Goal: Task Accomplishment & Management: Use online tool/utility

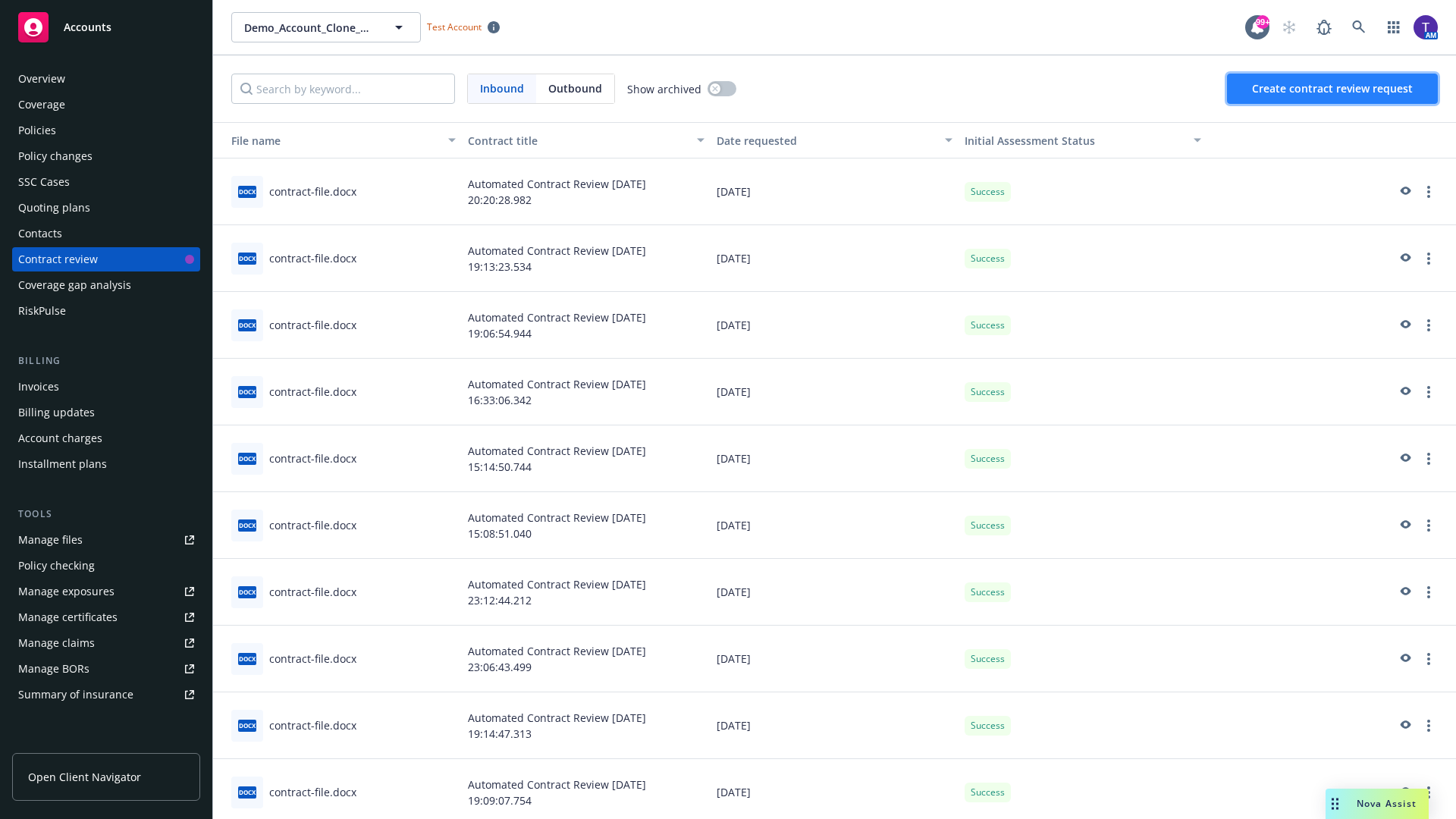
click at [1334, 89] on span "Create contract review request" at bounding box center [1332, 88] width 161 height 14
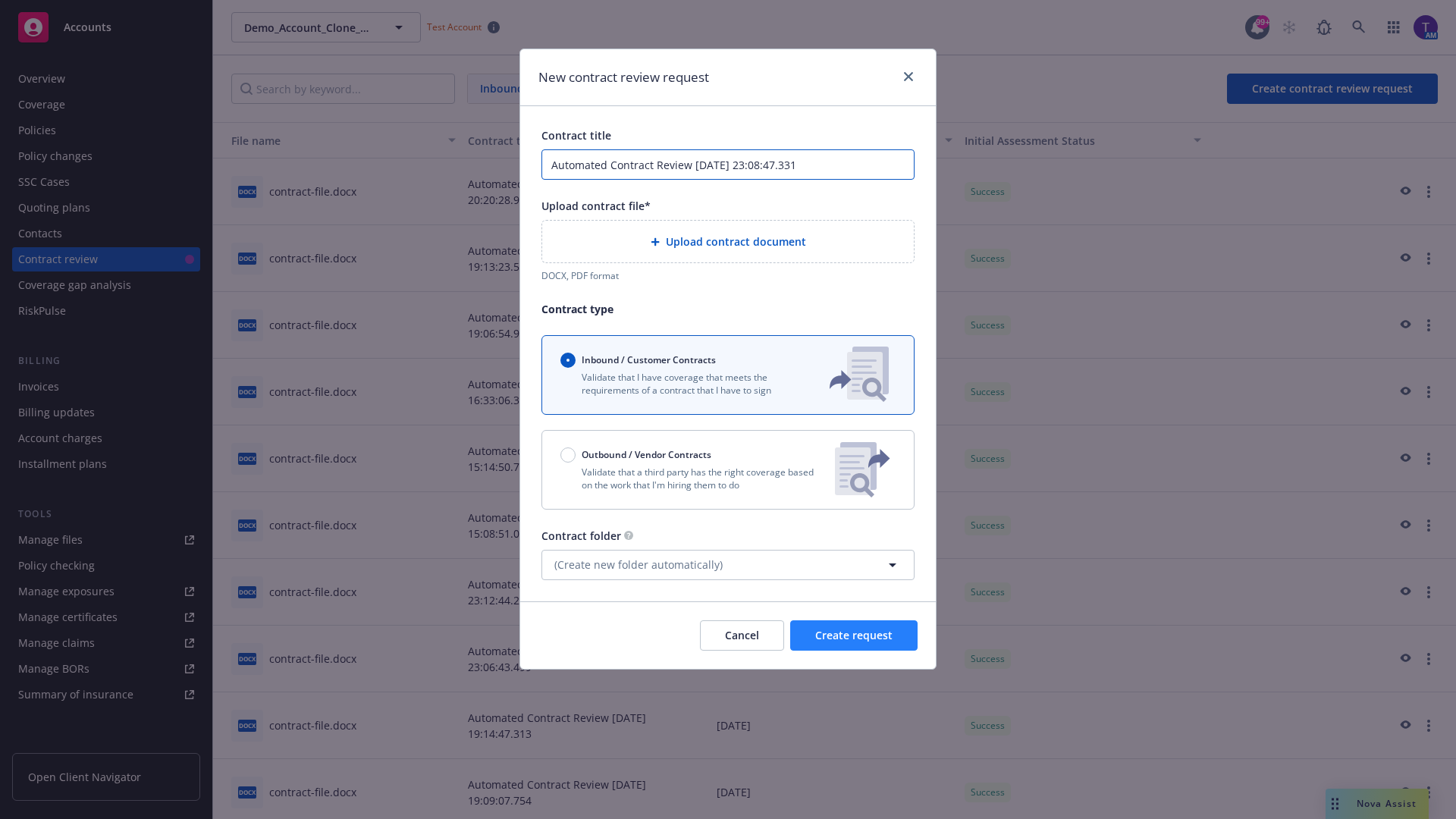
type input "Automated Contract Review [DATE] 23:08:47.331"
click at [854, 629] on span "Create request" at bounding box center [854, 635] width 77 height 14
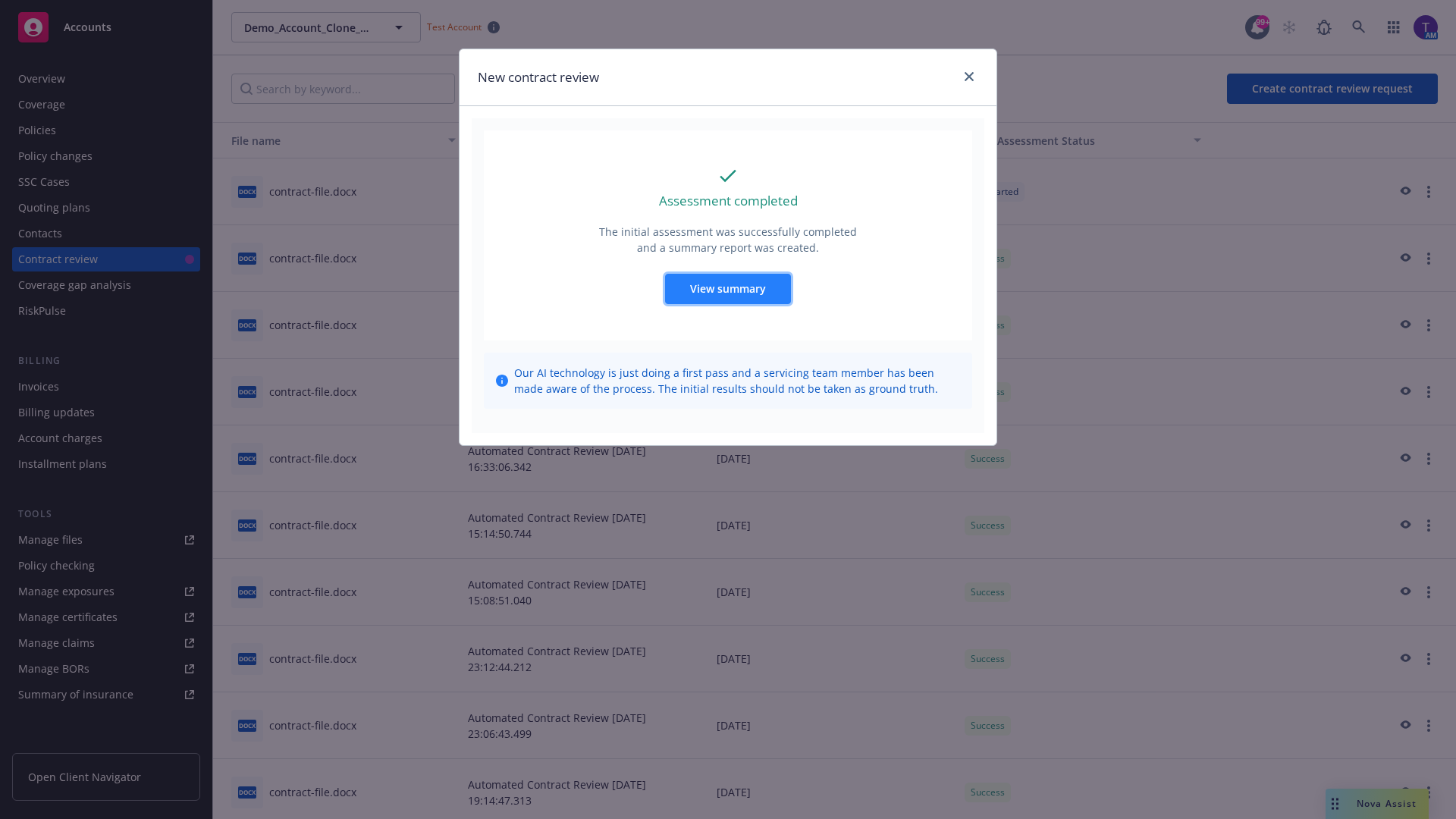
click at [728, 288] on span "View summary" at bounding box center [728, 288] width 75 height 14
